Goal: Transaction & Acquisition: Purchase product/service

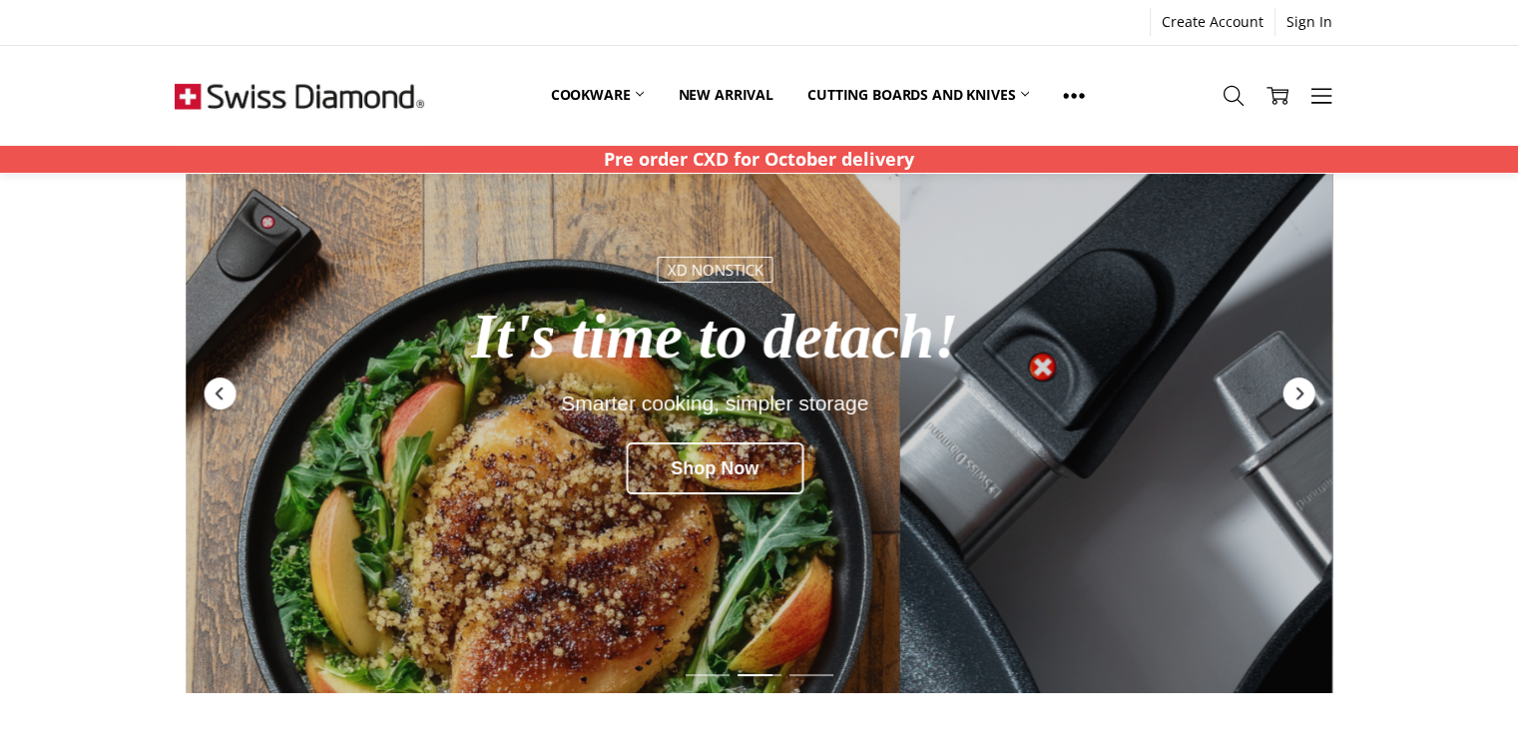
scroll to position [100, 0]
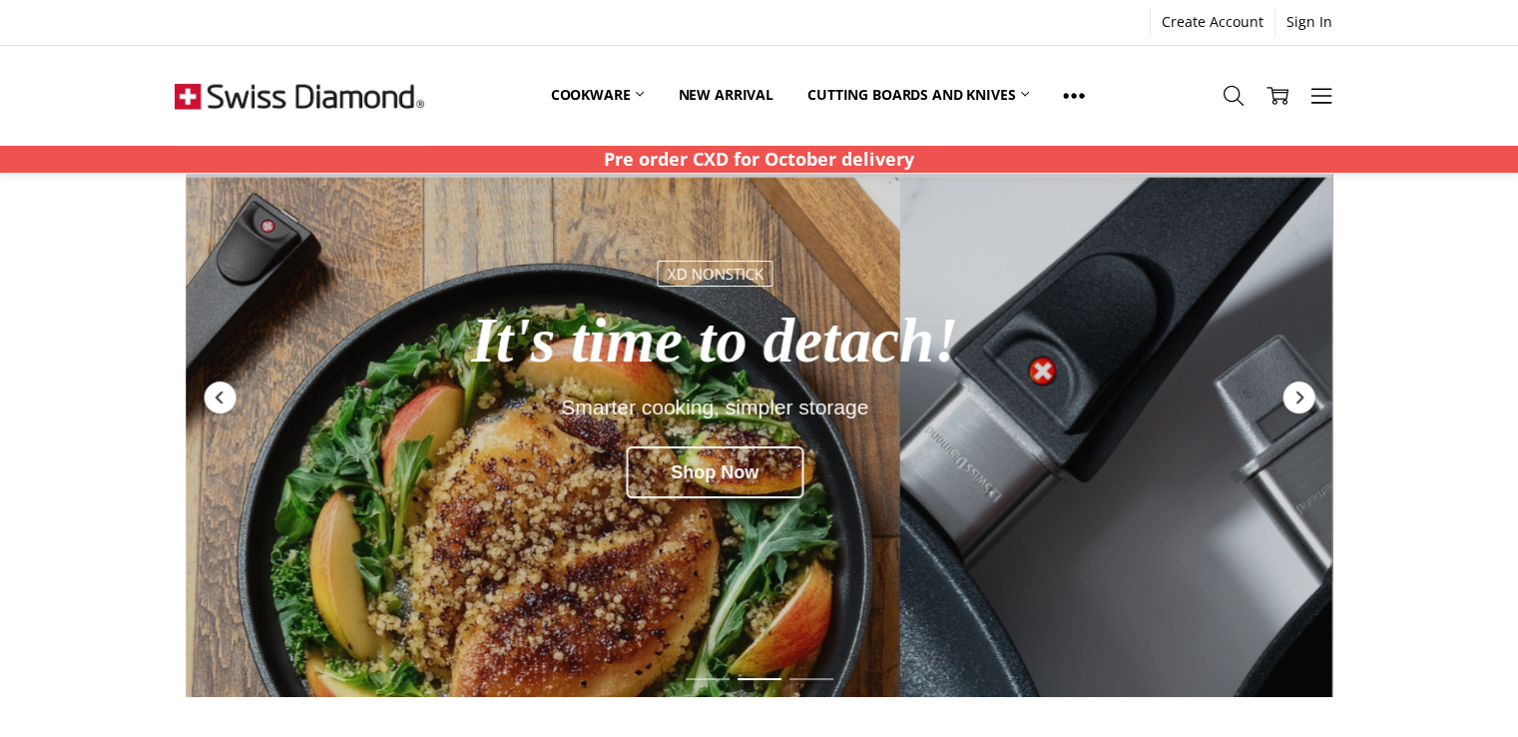
click at [1294, 380] on div "Next" at bounding box center [1299, 397] width 36 height 36
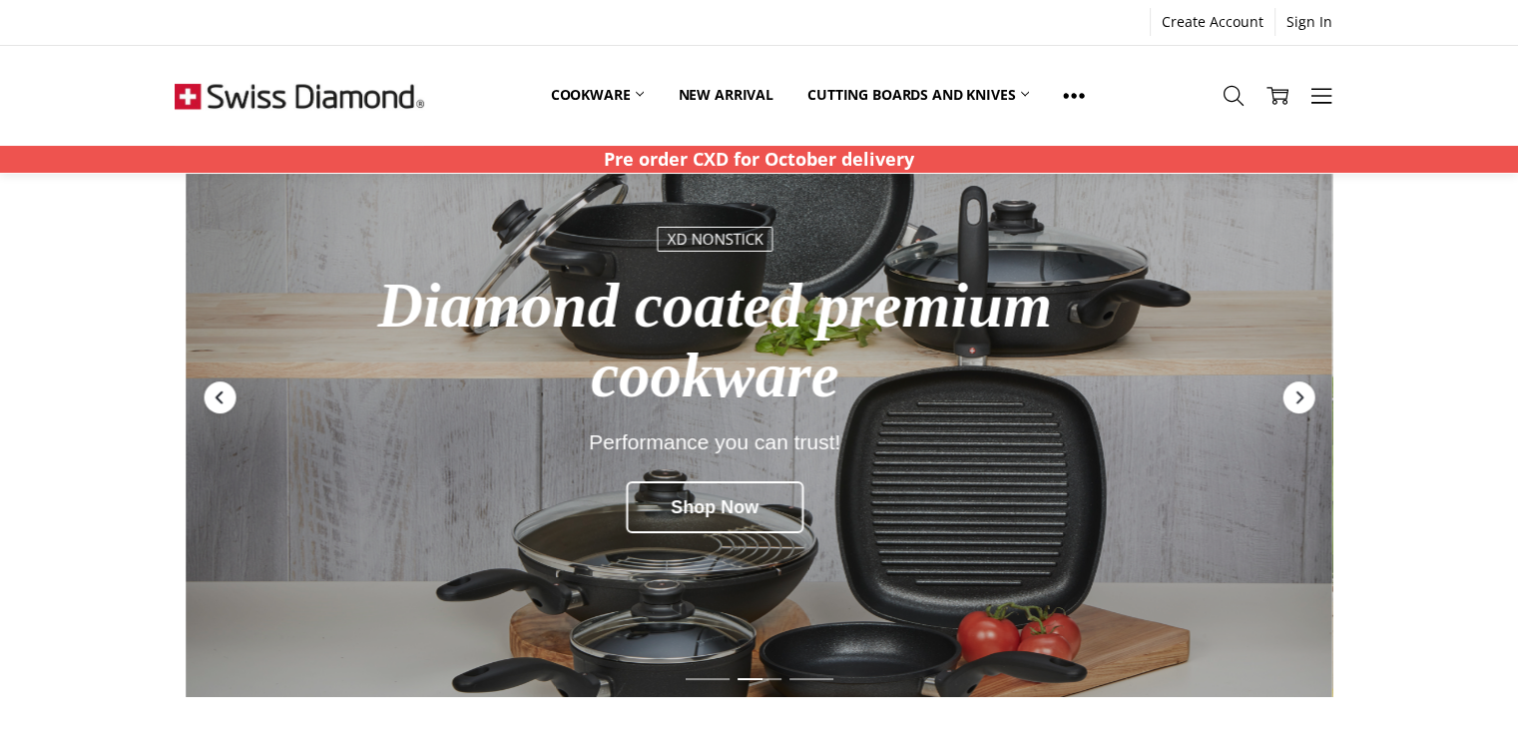
click at [212, 392] on icon "Previous" at bounding box center [220, 397] width 16 height 16
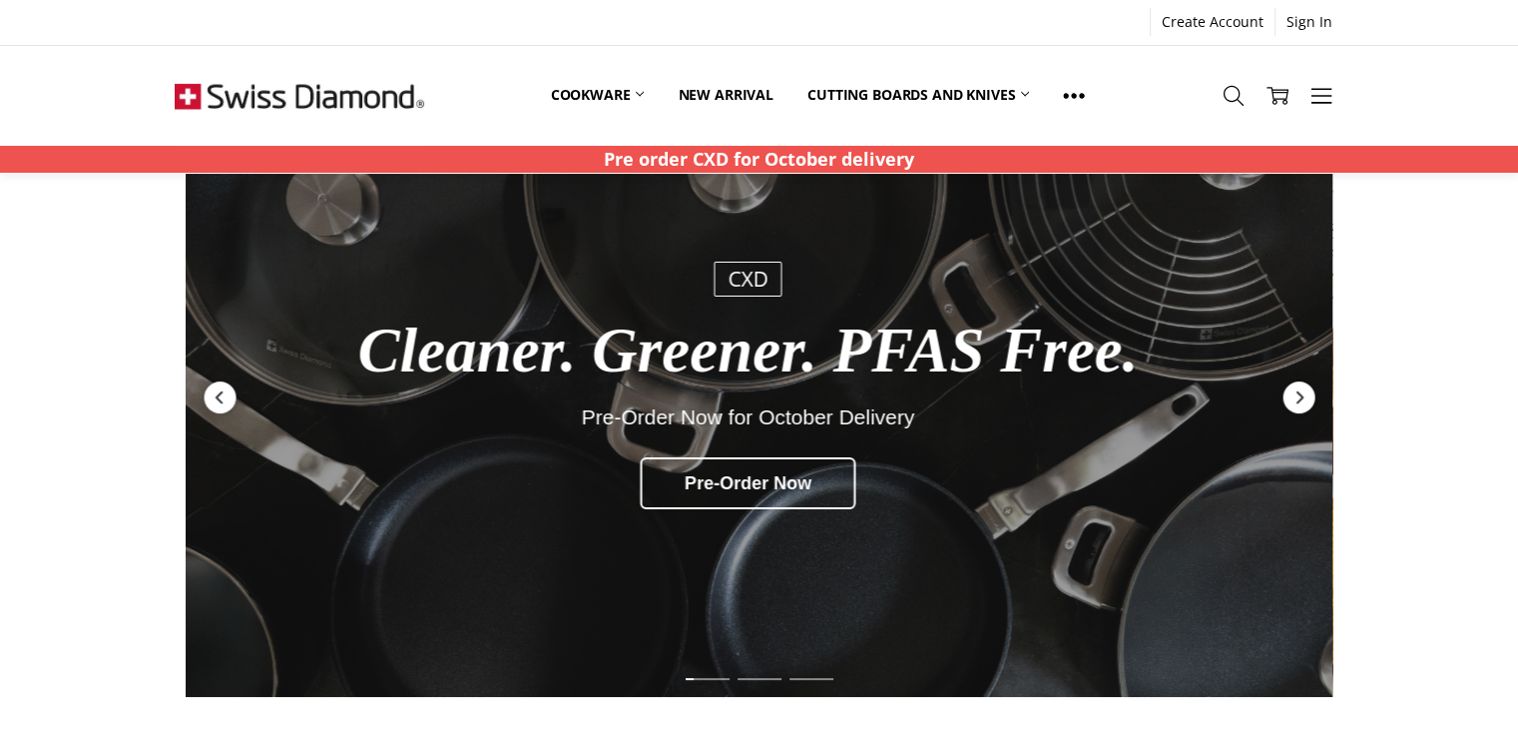
click at [236, 396] on div "Previous" at bounding box center [220, 397] width 36 height 36
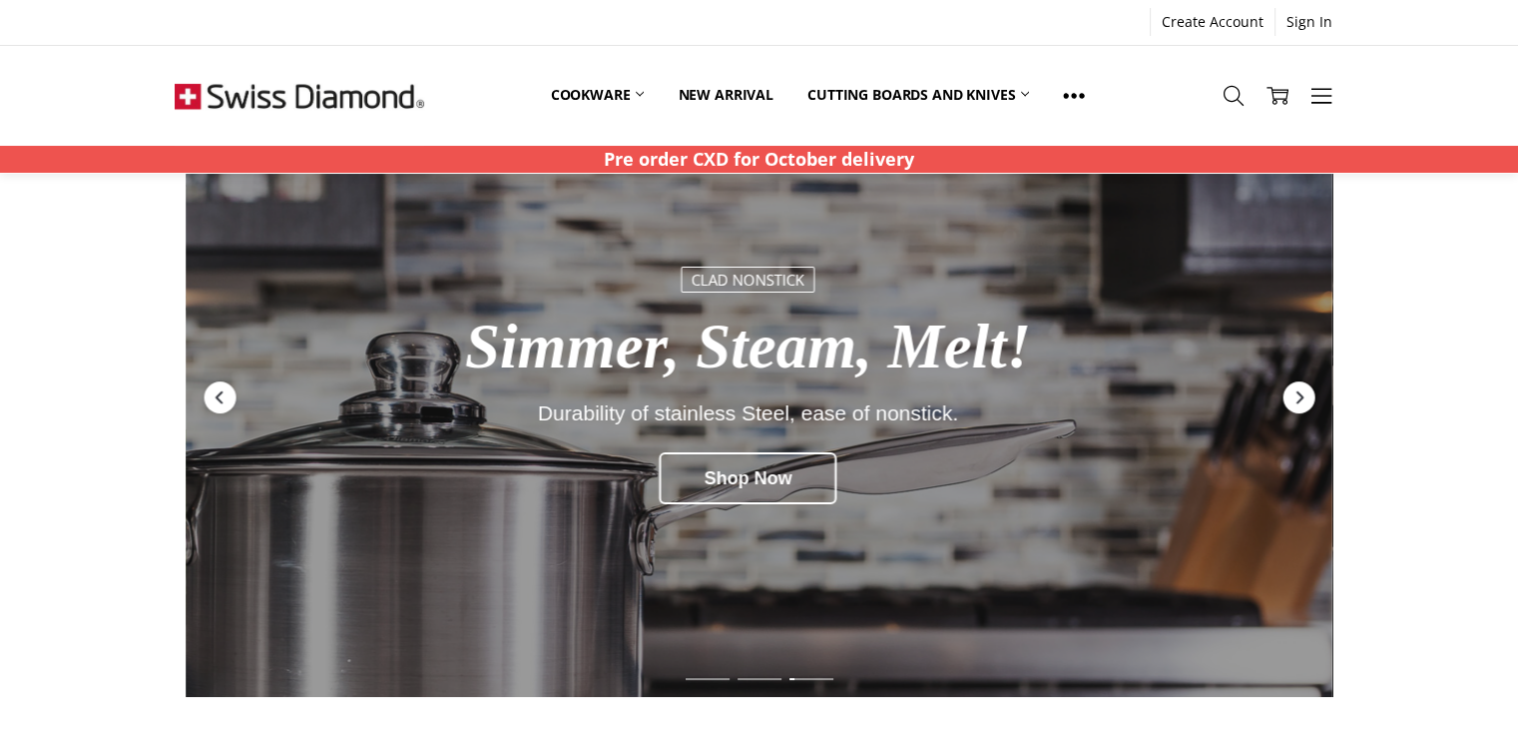
click at [236, 396] on div "Previous" at bounding box center [220, 397] width 36 height 36
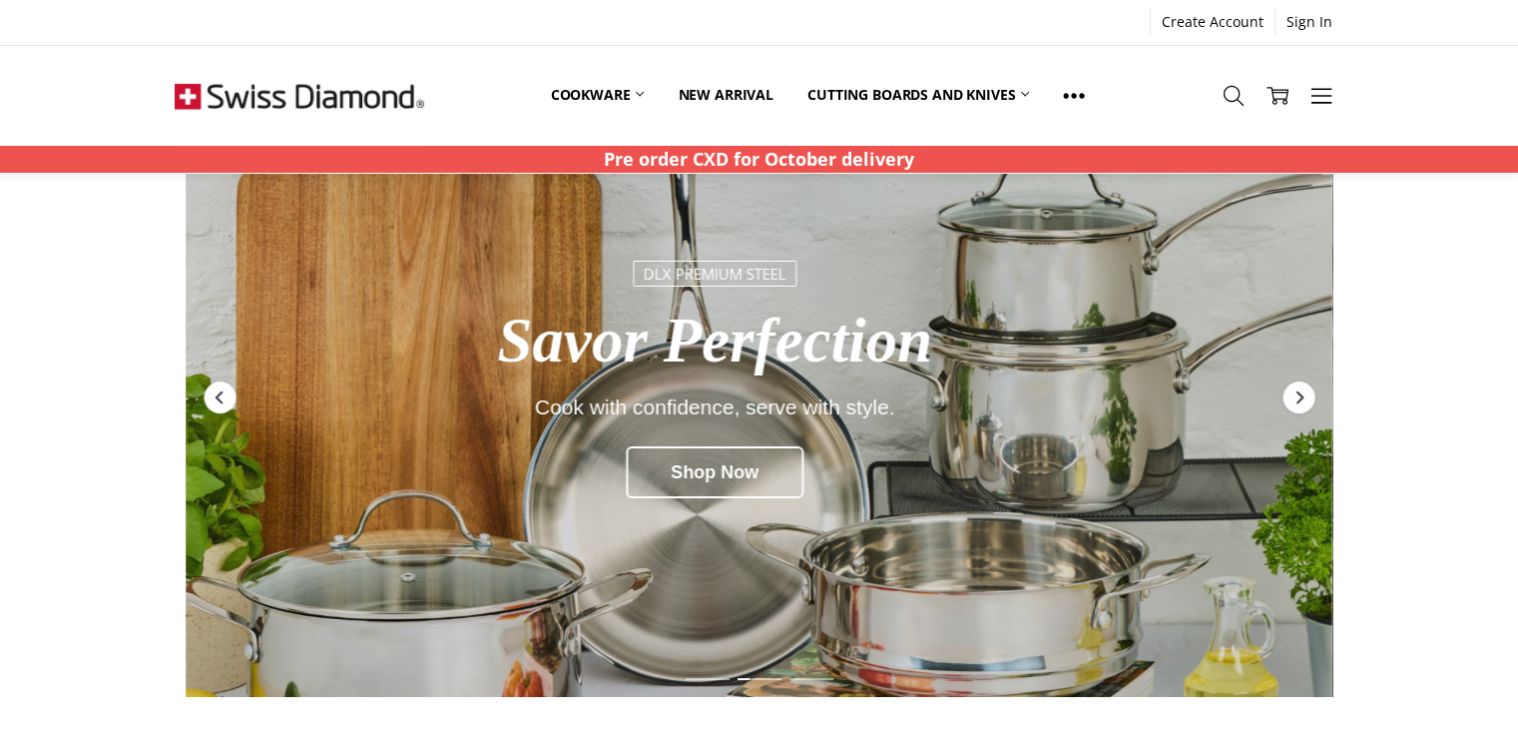
click at [236, 397] on div "Previous" at bounding box center [220, 397] width 36 height 36
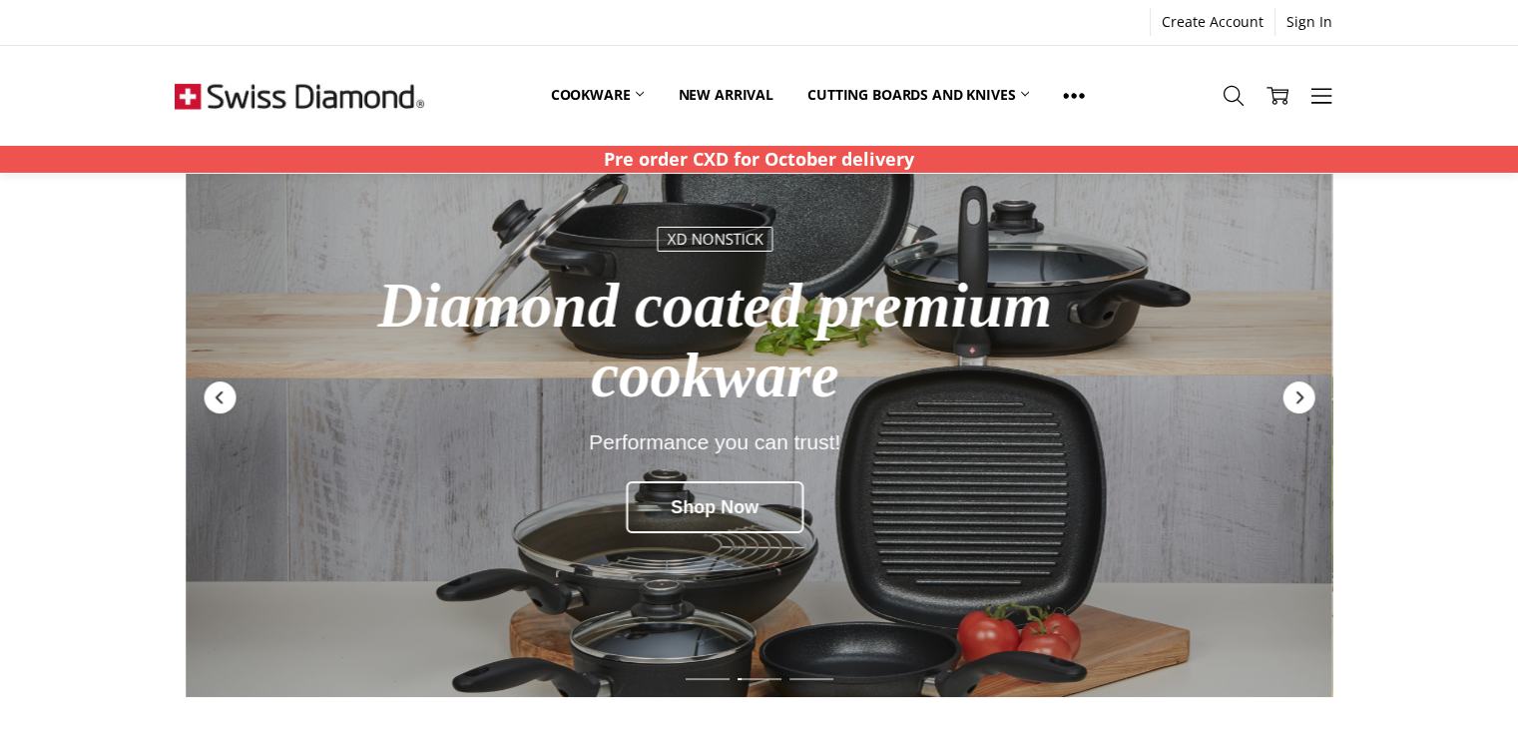
click at [236, 397] on div "Previous" at bounding box center [220, 397] width 36 height 36
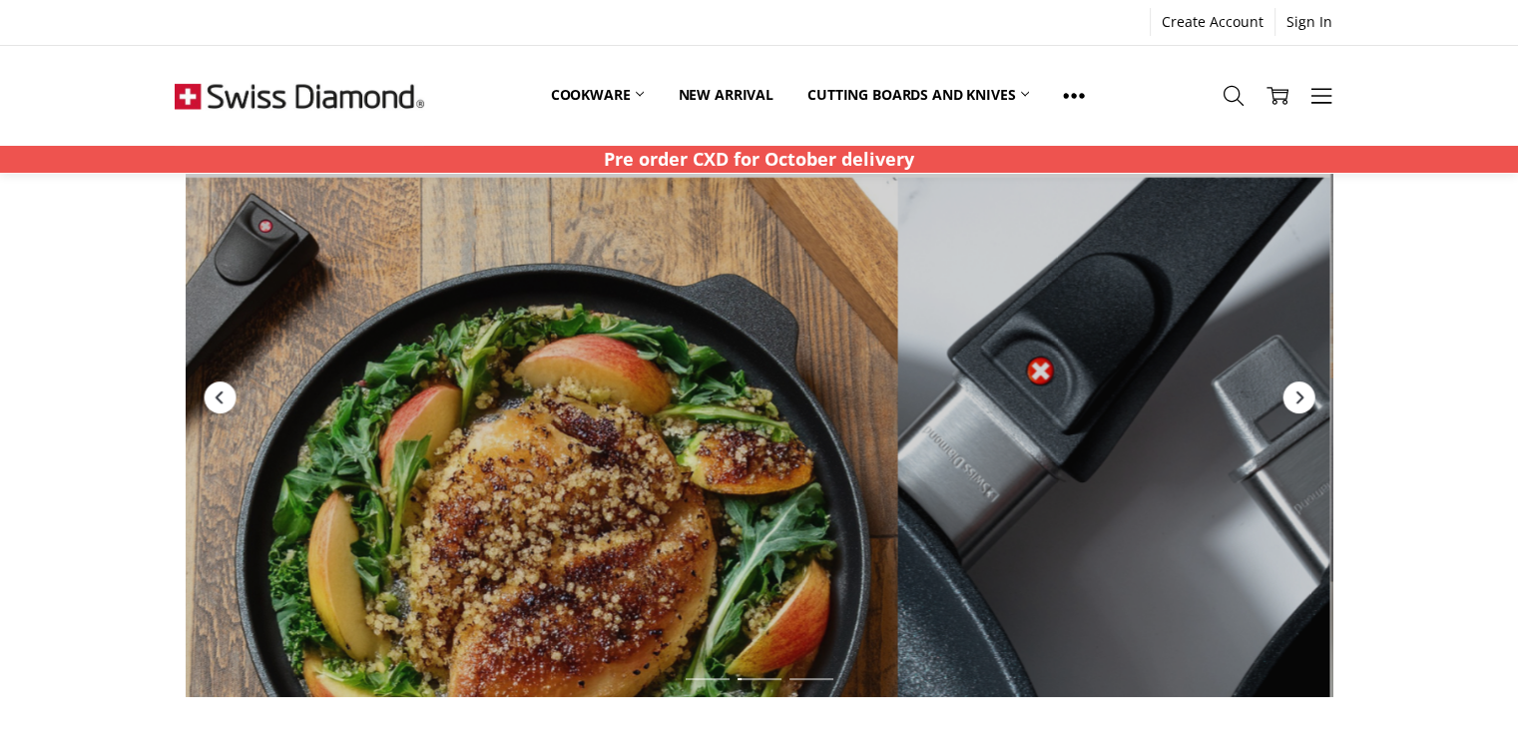
click at [236, 397] on div "Previous" at bounding box center [220, 397] width 36 height 36
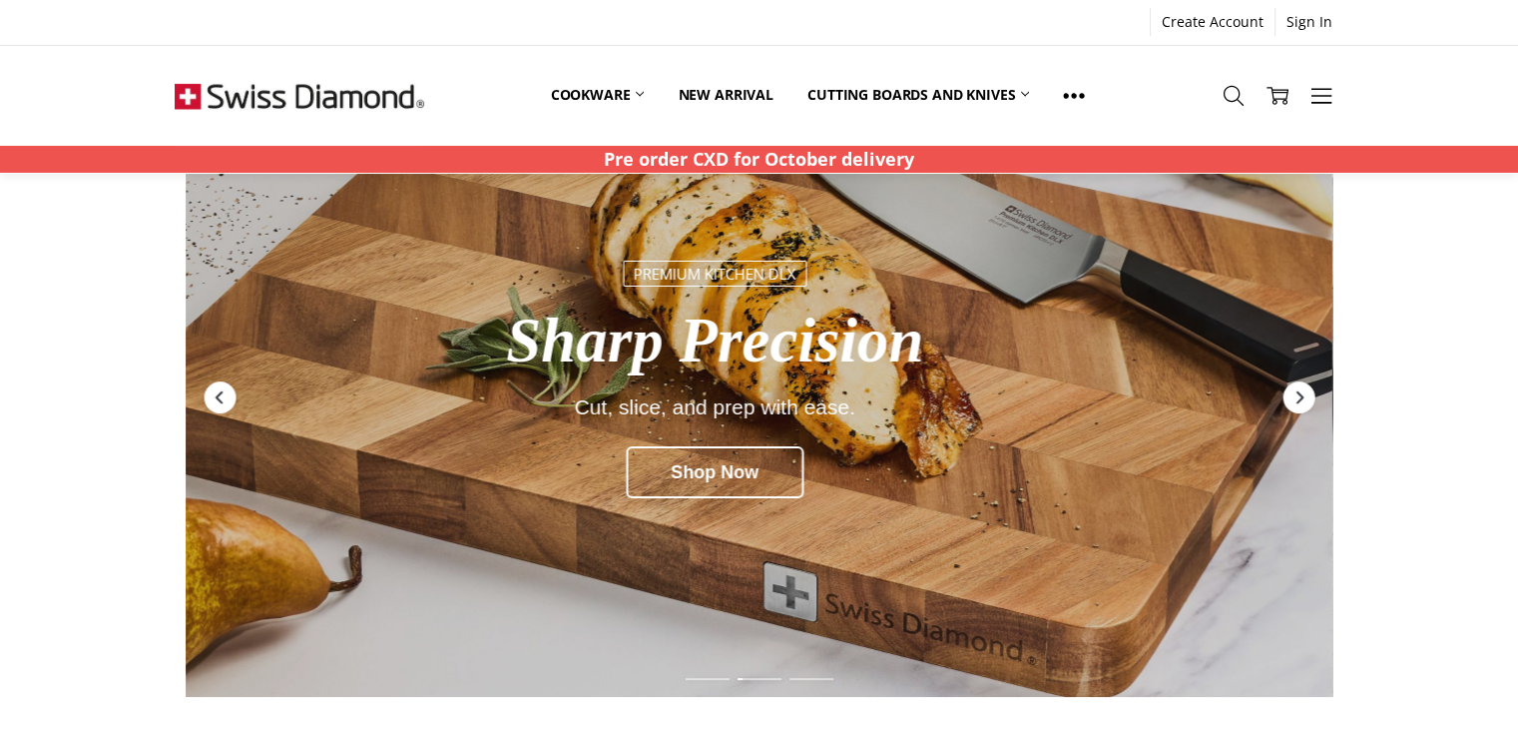
click at [236, 397] on div "Previous" at bounding box center [220, 397] width 36 height 36
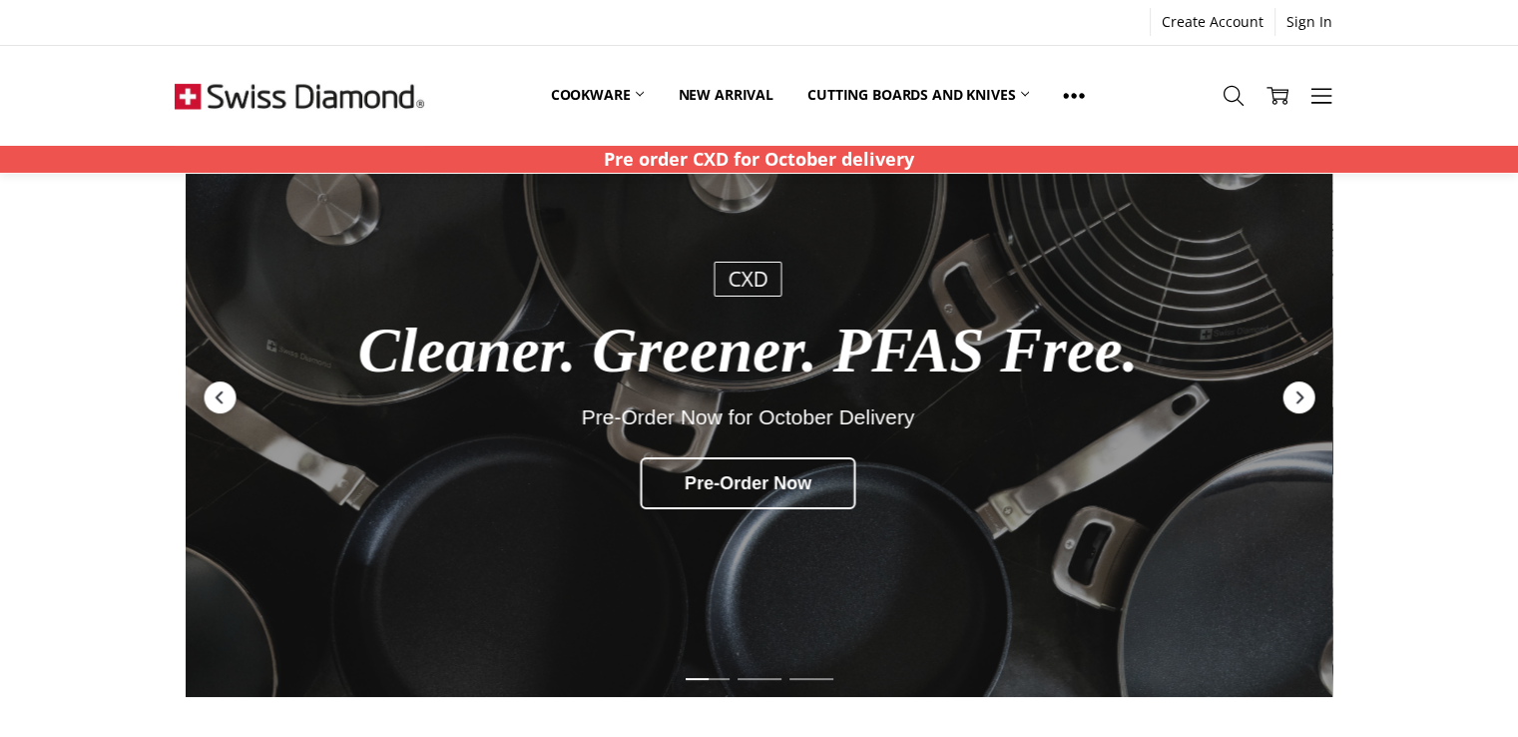
click at [739, 336] on div "Cleaner. Greener. PFAS Free." at bounding box center [747, 351] width 845 height 69
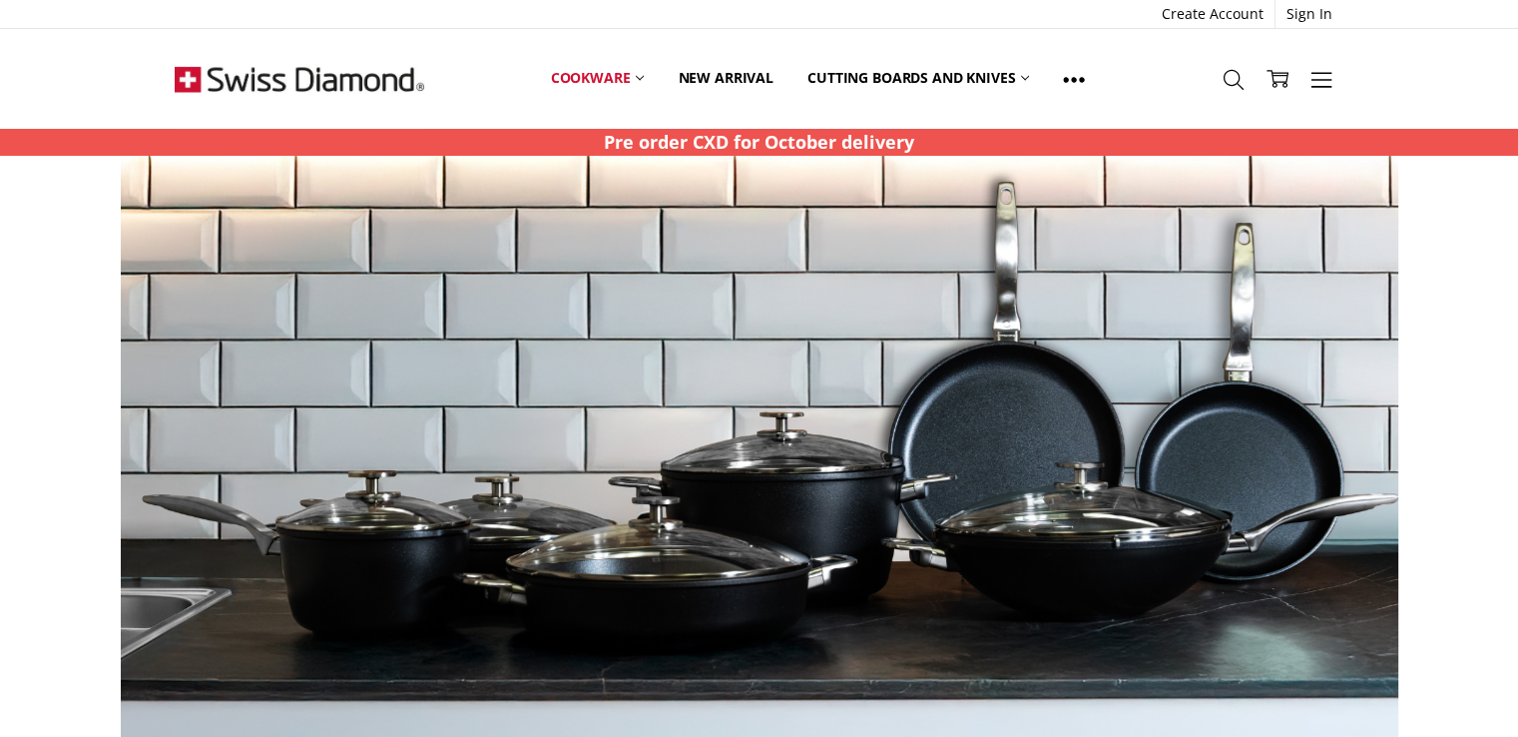
scroll to position [3908, 0]
click at [942, 487] on img at bounding box center [650, 455] width 1278 height 599
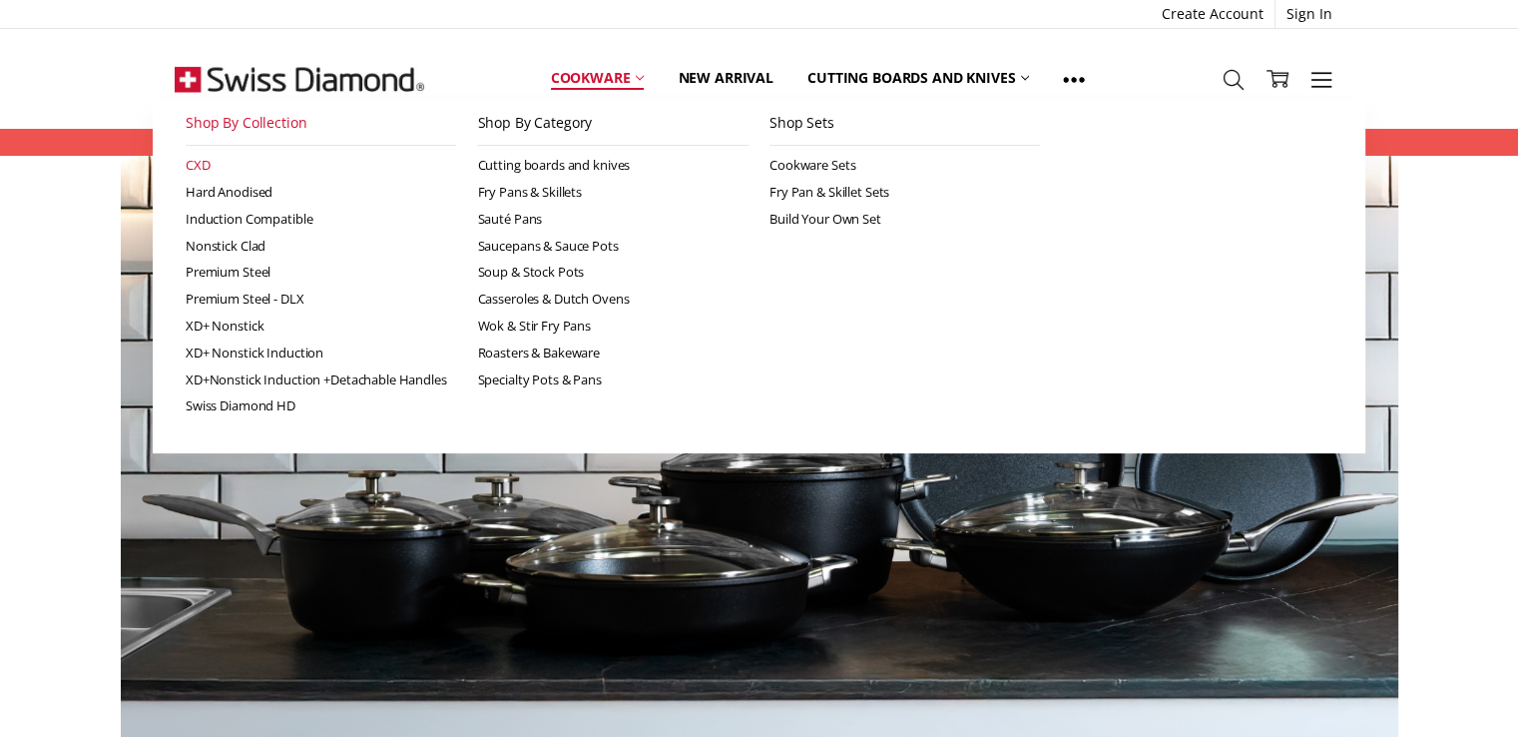
click at [194, 161] on link "CXD" at bounding box center [321, 165] width 271 height 27
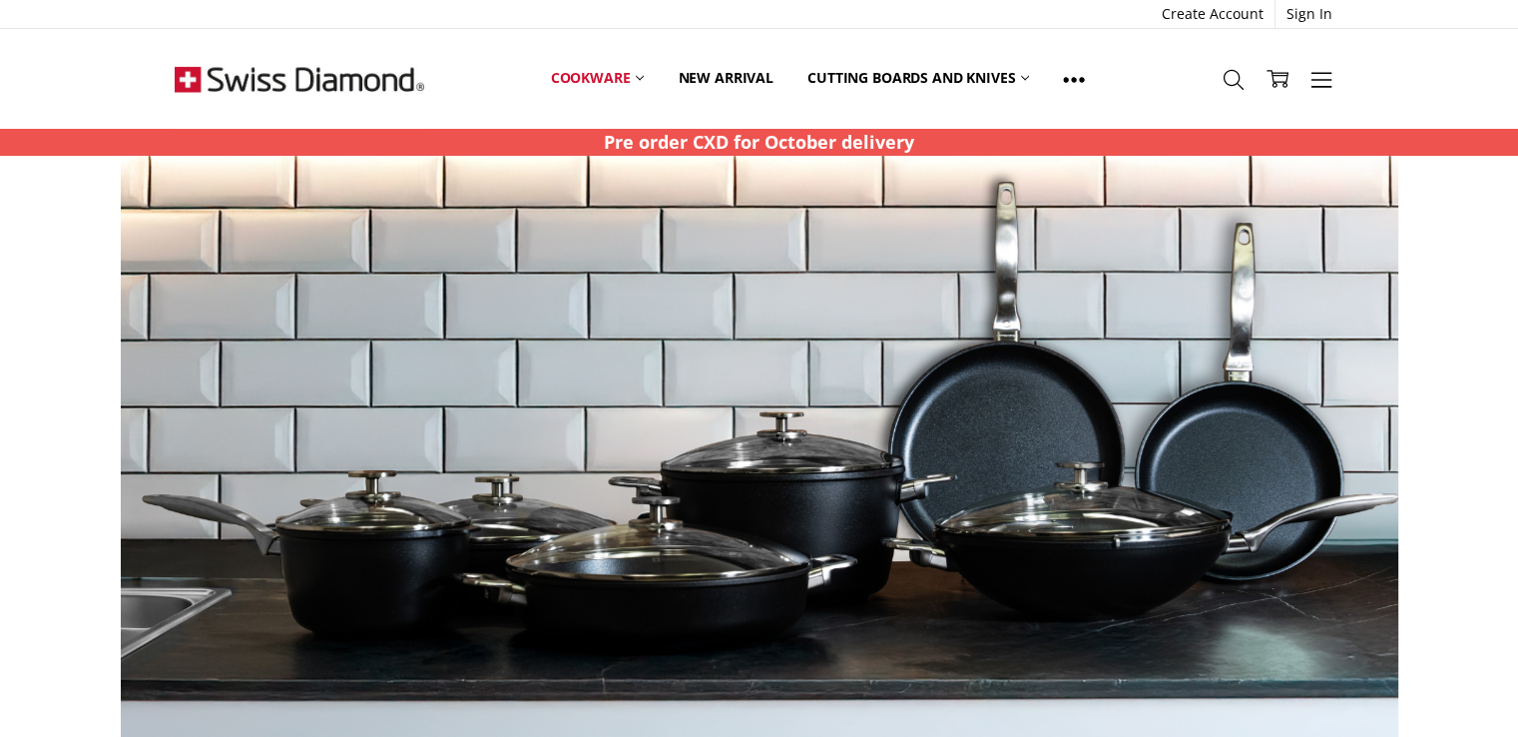
scroll to position [2785, 0]
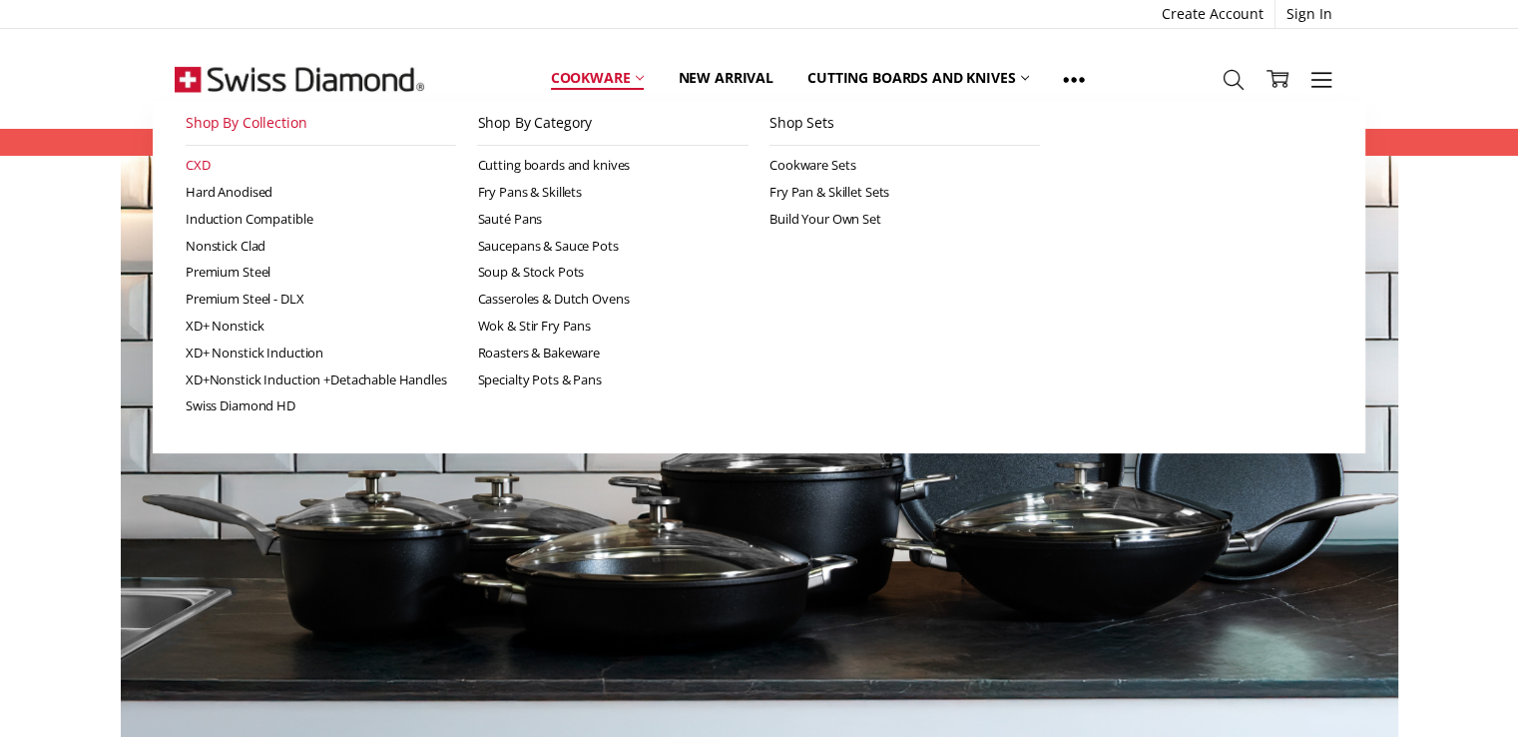
click at [567, 77] on link "Cookware" at bounding box center [598, 78] width 128 height 44
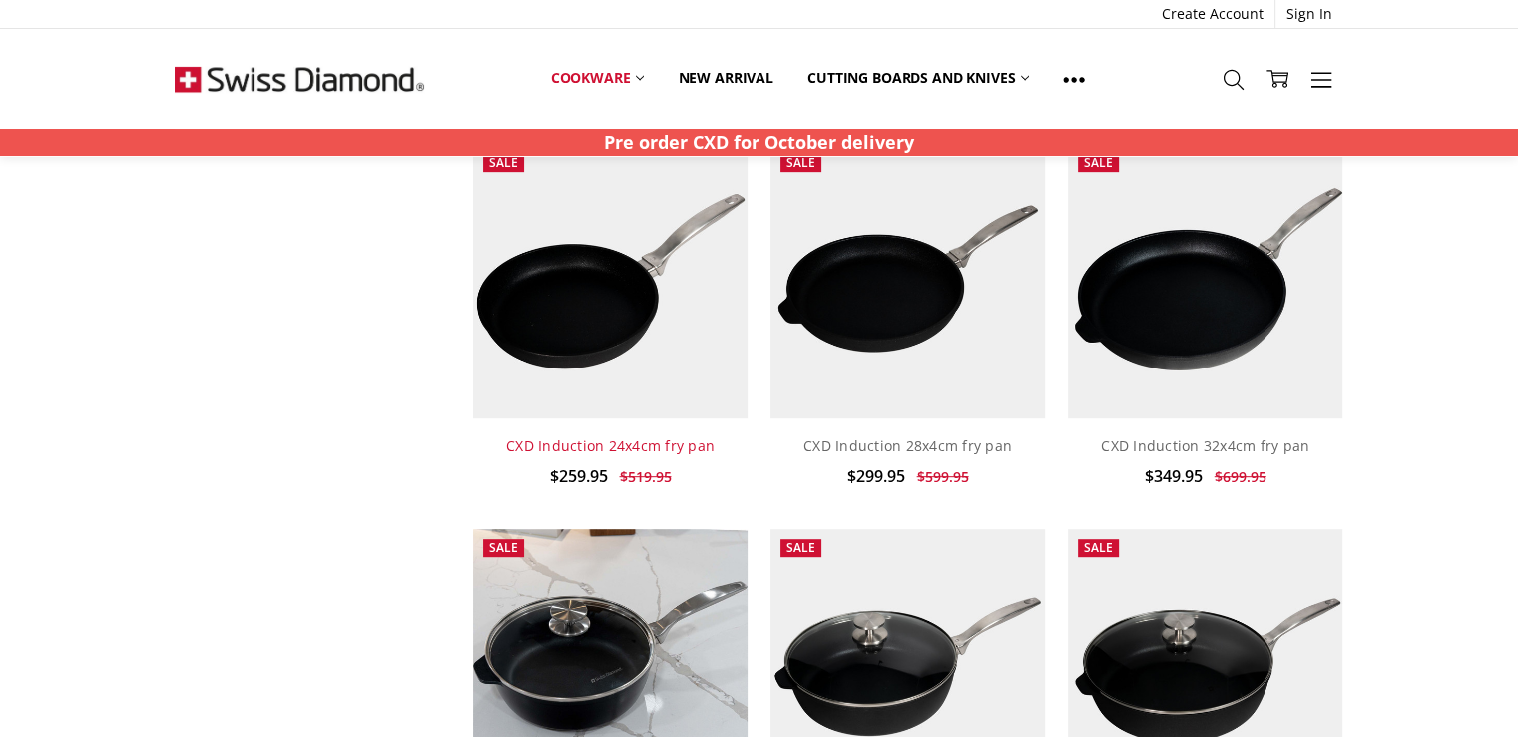
scroll to position [898, 0]
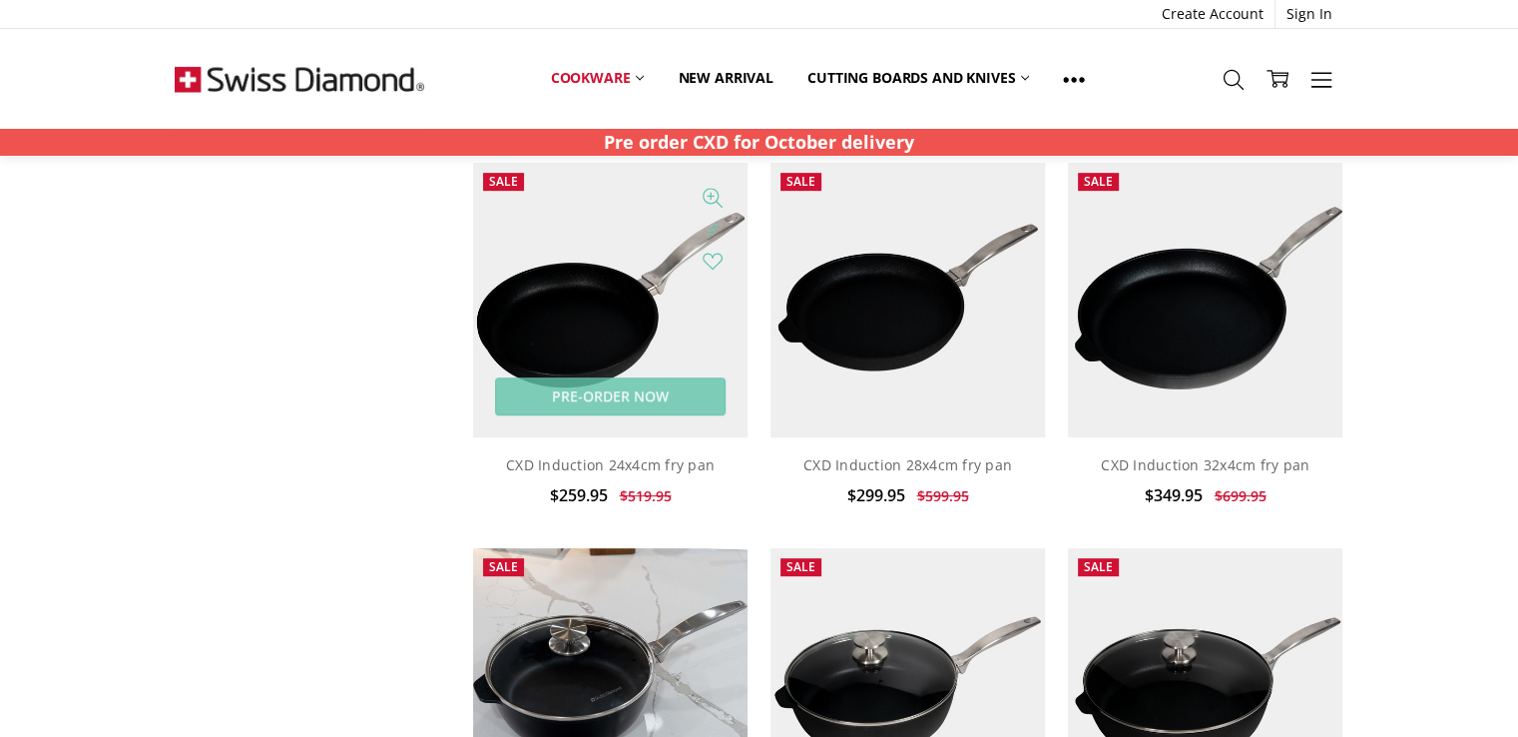
click at [571, 346] on img at bounding box center [610, 300] width 275 height 275
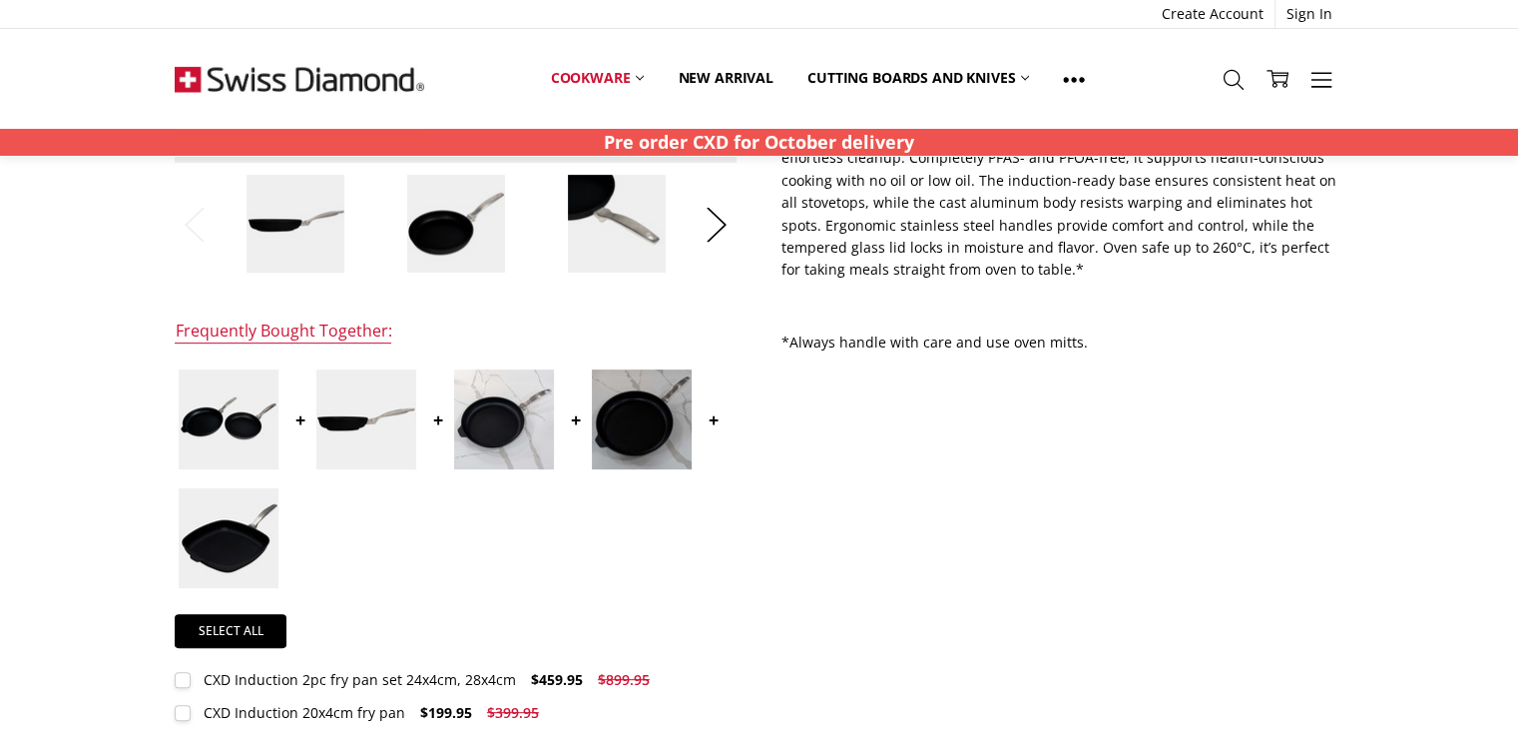
scroll to position [599, 0]
